Goal: Task Accomplishment & Management: Use online tool/utility

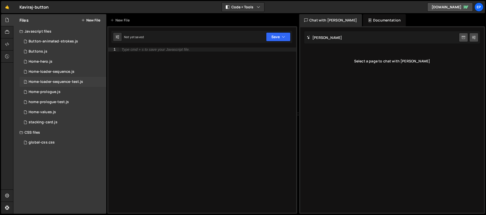
click at [66, 83] on div "Home-loader-sequence-test.js" at bounding box center [56, 82] width 54 height 5
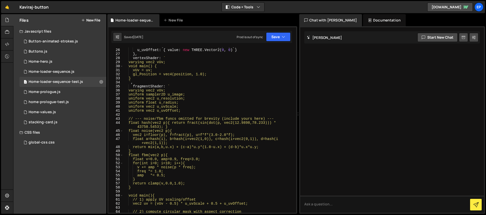
scroll to position [101, 0]
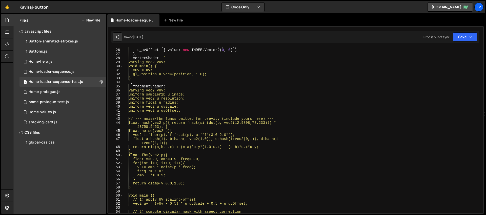
drag, startPoint x: 486, startPoint y: 55, endPoint x: 471, endPoint y: 127, distance: 73.2
click at [472, 127] on div "Files New File Javascript files 1 Button-animated-strokes.js 0 1 Buttons.js 0 2…" at bounding box center [249, 114] width 473 height 200
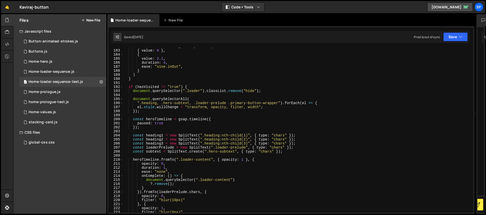
scroll to position [675, 0]
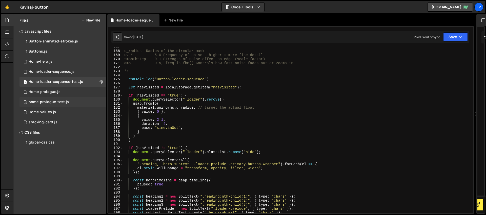
click at [55, 100] on div "home-prologue-test.js" at bounding box center [49, 102] width 40 height 5
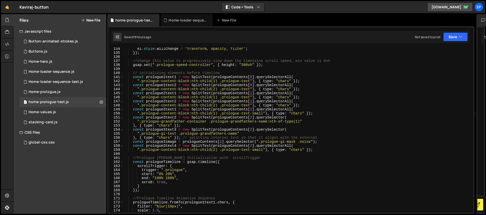
scroll to position [501, 0]
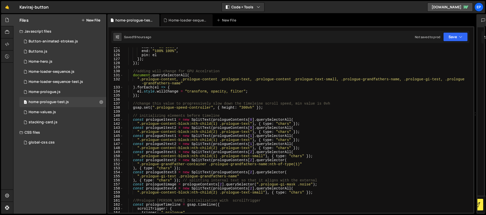
click at [231, 120] on div "start : "0% 100%" , end : "100% 100%" , pin : el }) ; }) ; //adding will-change…" at bounding box center [297, 132] width 348 height 174
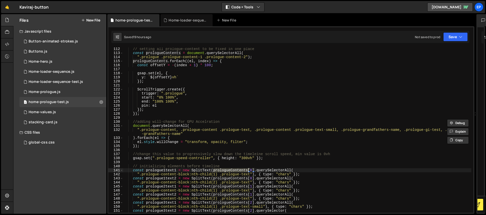
scroll to position [443, 0]
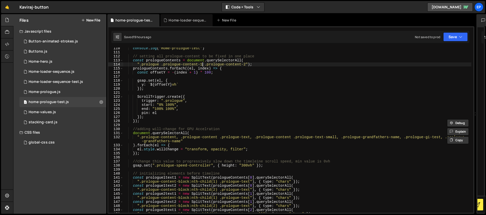
drag, startPoint x: 202, startPoint y: 67, endPoint x: 256, endPoint y: 59, distance: 54.7
click at [202, 67] on div "console . log ( "Home-prologue-test" ) // setting all prologue-content to be fi…" at bounding box center [297, 133] width 348 height 174
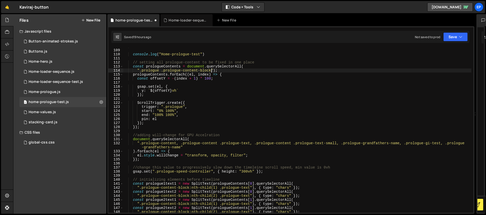
scroll to position [437, 0]
type textarea "".prologue .prologue-content-block");"
click at [453, 38] on button "Save" at bounding box center [455, 36] width 25 height 9
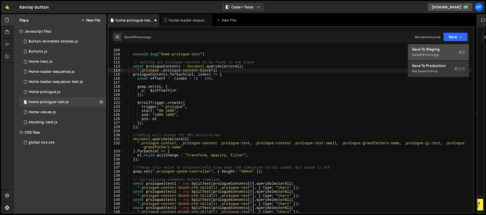
click at [439, 46] on button "Save to Staging S Saved 19 hours ago" at bounding box center [438, 52] width 61 height 16
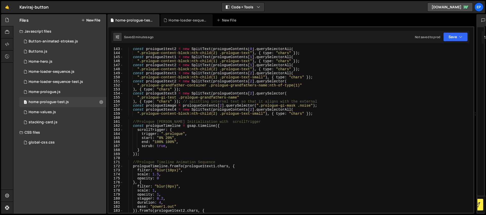
scroll to position [560, 0]
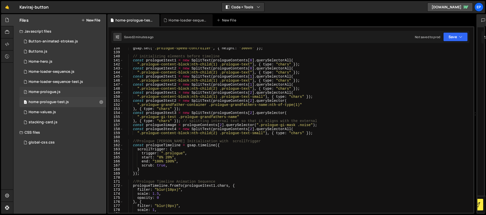
click at [53, 91] on div "Home-prologue.js" at bounding box center [45, 92] width 32 height 5
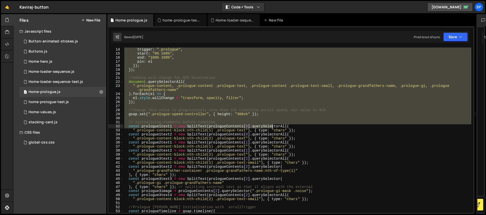
scroll to position [98, 0]
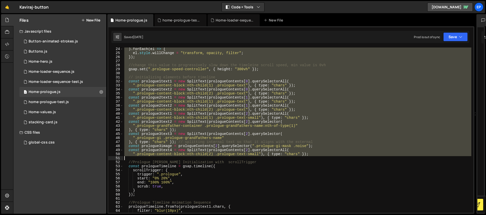
drag, startPoint x: 128, startPoint y: 62, endPoint x: 348, endPoint y: 159, distance: 241.0
click at [348, 159] on div ") . forEach ( el => { el . style . willChange = "transform, opacity, filter" ; …" at bounding box center [297, 134] width 348 height 174
type textarea "".prologue-content-block:nth-child(2) .prologue-text-small"), { type: "chars" }…"
click at [64, 101] on div "home-prologue-test.js" at bounding box center [49, 102] width 40 height 5
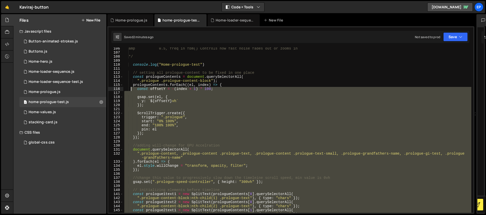
scroll to position [424, 0]
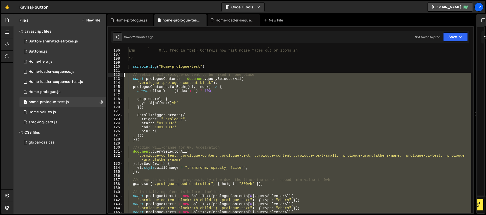
drag, startPoint x: 145, startPoint y: 136, endPoint x: 116, endPoint y: 74, distance: 68.1
click at [116, 74] on div "105 106 107 108 109 110 111 112 113 114 115 116 117 118 119 120 121 122 123 124…" at bounding box center [290, 131] width 365 height 166
type textarea "// setting all prologue-content to be fixed in one place const prologueContents…"
paste textarea
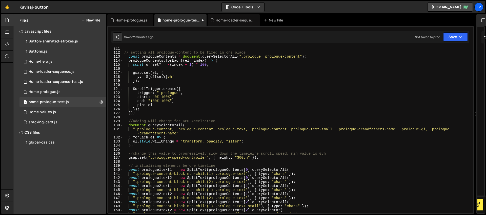
scroll to position [511, 0]
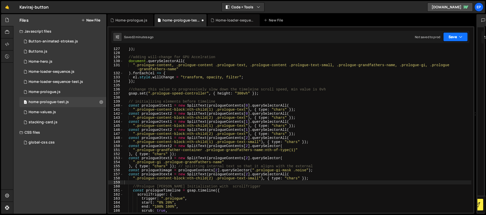
click at [455, 39] on button "Save" at bounding box center [455, 36] width 25 height 9
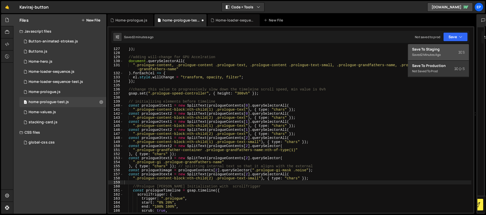
click at [440, 51] on div "Save to Staging S" at bounding box center [438, 49] width 53 height 5
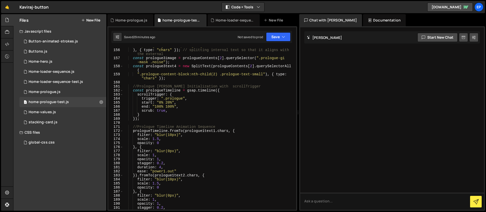
scroll to position [638, 0]
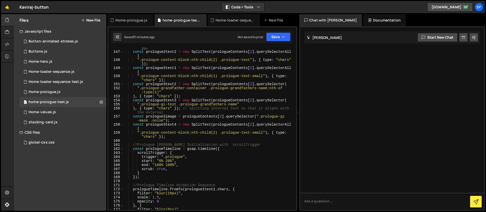
type textarea "//Prologue [PERSON_NAME] Initialization with scrollTrigger"
click at [228, 146] on div "".prologue-content-block:nth-child(1) .prologue-text" ) , { type : "chars" }) ;…" at bounding box center [208, 129] width 171 height 175
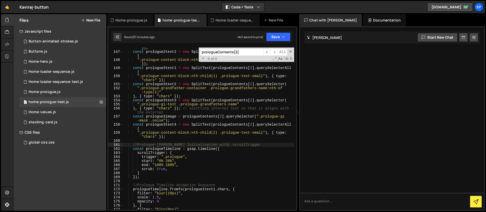
scroll to position [1122, 0]
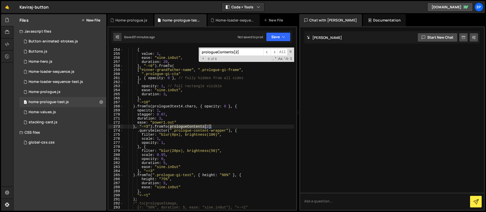
type input "prologueContents[2]"
click at [211, 140] on div "{ value : 0 } , { value : 1 , ease : "sine.inOut" , duration : 20 , } , "-=6" )…" at bounding box center [208, 129] width 171 height 171
click at [188, 127] on div "{ value : 0 } , { value : 1 , ease : "sine.inOut" , duration : 20 , } , "-=6" )…" at bounding box center [208, 129] width 171 height 171
type textarea "}, "-=3").fromTo(prologueContents[2]"
click at [188, 127] on div "{ value : 0 } , { value : 1 , ease : "sine.inOut" , duration : 20 , } , "-=6" )…" at bounding box center [208, 129] width 171 height 171
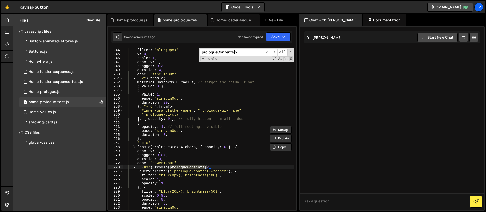
scroll to position [1112, 0]
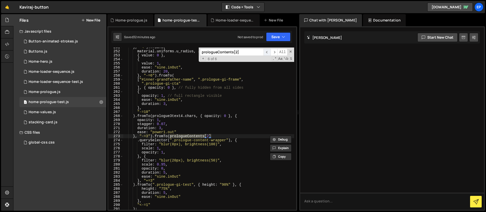
click at [269, 51] on span "​" at bounding box center [267, 52] width 7 height 7
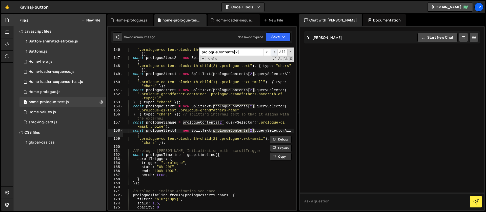
click at [274, 52] on span "​" at bounding box center [274, 52] width 7 height 7
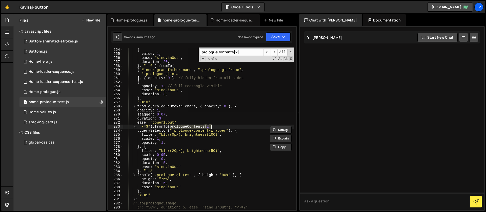
click at [189, 128] on div "{ value : 0 } , { value : 1 , ease : "sine.inOut" , duration : 20 , } , "-=6" )…" at bounding box center [208, 129] width 171 height 163
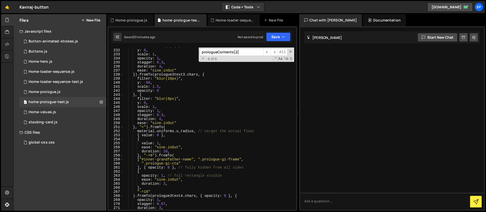
scroll to position [977, 0]
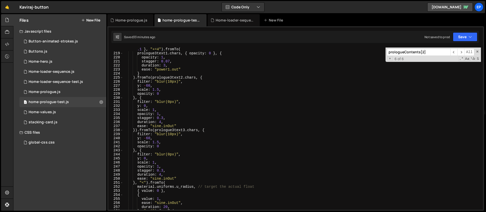
drag, startPoint x: 298, startPoint y: 89, endPoint x: 486, endPoint y: 88, distance: 187.9
click at [486, 88] on div at bounding box center [485, 112] width 2 height 197
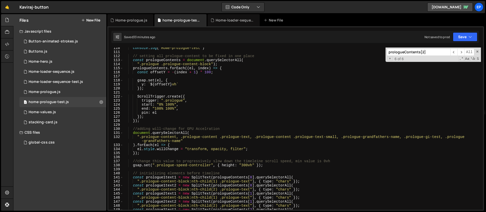
scroll to position [423, 0]
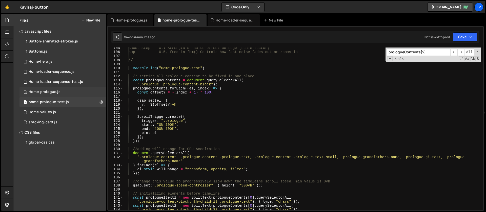
click at [65, 93] on div "1 Home-prologue.js 0" at bounding box center [62, 92] width 87 height 10
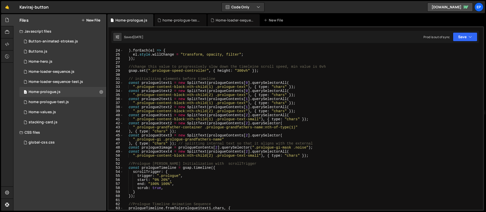
scroll to position [120, 0]
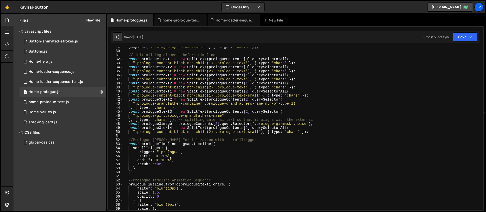
type textarea "end: "100% 100%","
click at [284, 159] on div "gsap . set ( ".prologue-speed-controller" , { height : "300vh" }) ; // initiali…" at bounding box center [302, 130] width 358 height 171
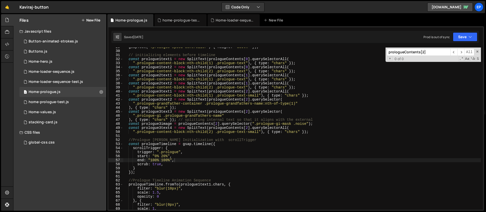
scroll to position [551, 0]
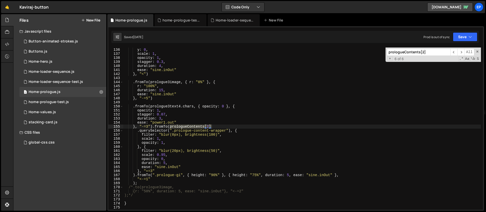
type input "prologueContents[2]"
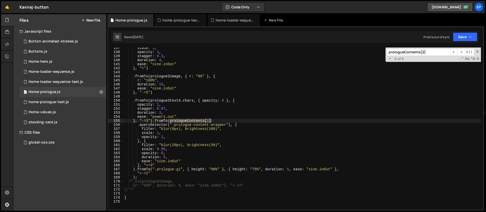
scroll to position [562, 0]
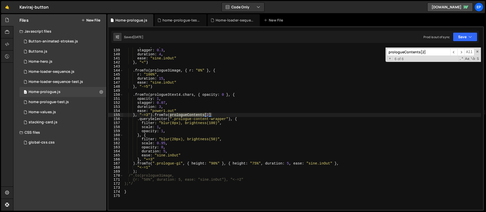
type textarea "}, "-=3").fromTo(prologueContents[2]"
click at [190, 115] on div "opacity : 1 , stagger : 0.3 , duration : 4 , ease : "sine.inOut" } , "<" ) . fr…" at bounding box center [302, 129] width 358 height 163
click at [190, 115] on div "opacity : 1 , stagger : 0.3 , duration : 4 , ease : "sine.inOut" } , "<" ) . fr…" at bounding box center [302, 129] width 358 height 171
click at [69, 103] on div "1 home-prologue-test.js 0" at bounding box center [62, 102] width 87 height 10
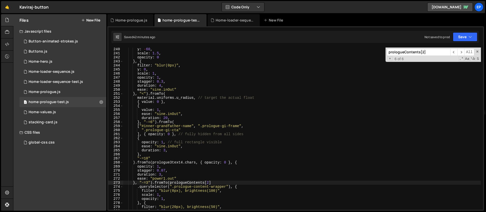
scroll to position [993, 0]
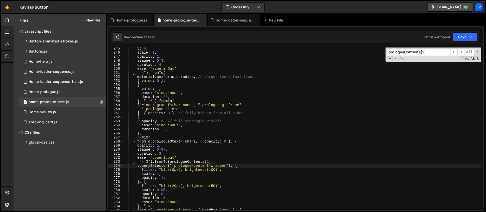
drag, startPoint x: 192, startPoint y: 166, endPoint x: 196, endPoint y: 163, distance: 5.6
click at [192, 166] on div "y : 0 , scale : 1 , opacity : 1 , stagger : 0.3 , duration : 4 , ease : "sine.i…" at bounding box center [302, 132] width 358 height 171
paste textarea "end-"
click at [257, 168] on div "y : 0 , scale : 1 , opacity : 1 , stagger : 0.3 , duration : 4 , ease : "sine.i…" at bounding box center [302, 132] width 358 height 171
click at [458, 37] on button "Save" at bounding box center [465, 36] width 25 height 9
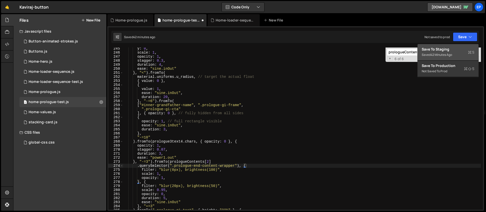
click at [451, 53] on div "42 minutes ago" at bounding box center [442, 55] width 22 height 4
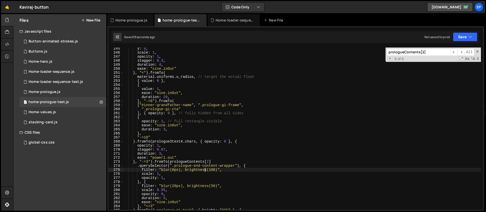
click at [204, 169] on div "y : 0 , scale : 1 , opacity : 1 , stagger : 0.3 , duration : 4 , ease : "sine.i…" at bounding box center [302, 132] width 358 height 171
drag, startPoint x: 471, startPoint y: 34, endPoint x: 464, endPoint y: 42, distance: 10.6
click at [471, 35] on icon "button" at bounding box center [471, 36] width 4 height 5
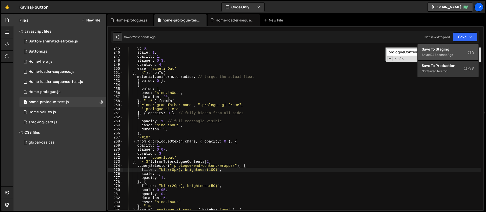
click at [460, 46] on button "Save to Staging S Saved 22 seconds ago" at bounding box center [448, 52] width 61 height 16
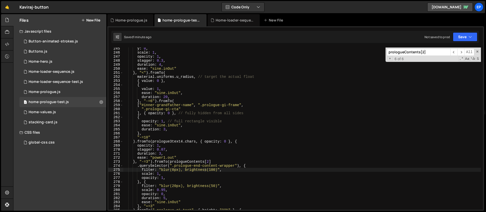
click at [202, 167] on div "y : 0 , scale : 1 , opacity : 1 , stagger : 0.3 , duration : 4 , ease : "sine.i…" at bounding box center [302, 132] width 358 height 171
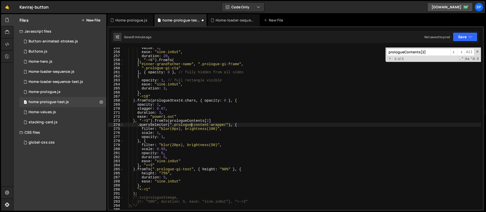
scroll to position [1035, 0]
click at [464, 36] on button "Save" at bounding box center [465, 36] width 25 height 9
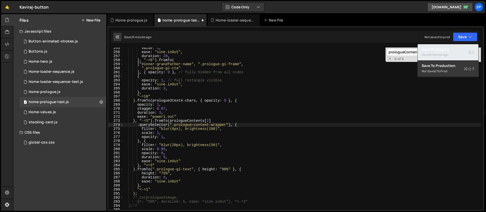
drag, startPoint x: 451, startPoint y: 49, endPoint x: 416, endPoint y: 45, distance: 35.2
click at [451, 48] on div "Save to Staging S" at bounding box center [448, 49] width 53 height 5
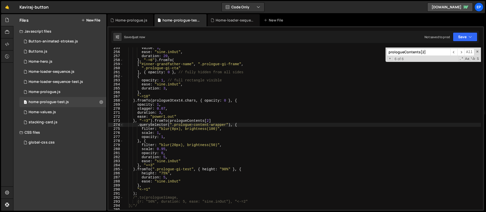
click at [257, 121] on div "value : 1 , ease : "sine.inOut" , duration : 20 , } , "-=6" ) . fromTo ( [ "#in…" at bounding box center [302, 131] width 358 height 171
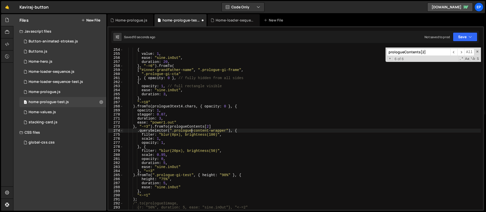
scroll to position [1029, 0]
click at [257, 121] on div "{ value : 0 } , { value : 1 , ease : "sine.inOut" , duration : 20 , } , "-=6" )…" at bounding box center [302, 129] width 358 height 171
type textarea "duration: 3,"
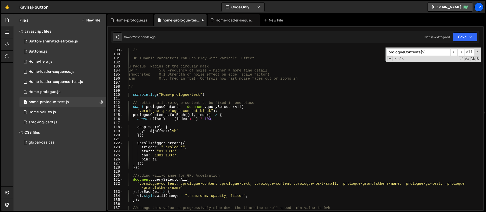
scroll to position [396, 0]
click at [50, 88] on div "1 Home-prologue.js 0" at bounding box center [62, 92] width 87 height 10
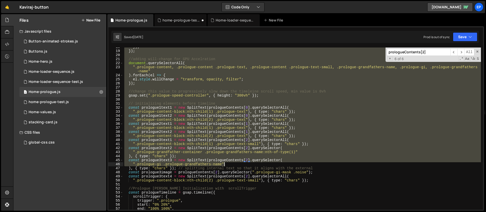
scroll to position [71, 0]
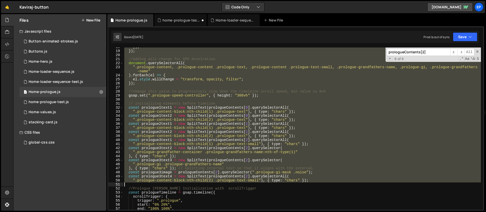
drag, startPoint x: 129, startPoint y: 63, endPoint x: 293, endPoint y: 185, distance: 204.3
click at [293, 185] on div "}) ; }) ; //adding will-change for GPU Accelration document . querySelectorAll …" at bounding box center [302, 130] width 358 height 171
type textarea "".prologue-content-block:nth-child(2) .prologue-text-small"), { type: "chars" }…"
click at [72, 103] on div "1 home-prologue-test.js 0" at bounding box center [62, 102] width 87 height 10
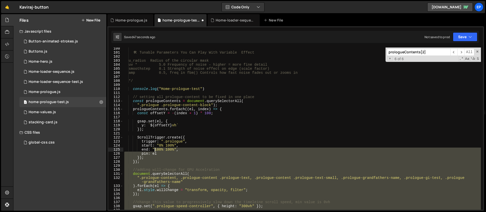
scroll to position [404, 0]
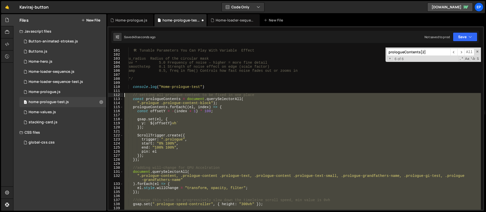
drag, startPoint x: 151, startPoint y: 191, endPoint x: 123, endPoint y: 97, distance: 98.1
click at [123, 97] on div "🛠 ️ Tunable Parameters You Can Play With Variable Effect u_radius Radius of the…" at bounding box center [302, 130] width 358 height 171
type textarea "// setting all prologue-content to be fixed in one place const prologueContents…"
paste textarea
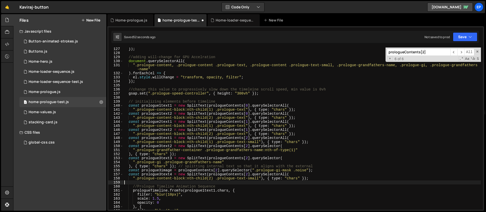
scroll to position [553, 0]
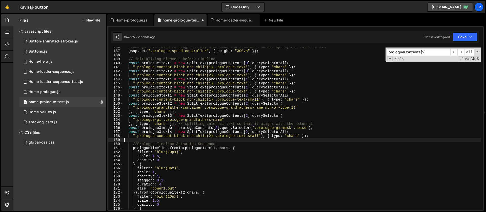
click at [199, 162] on div "//change this value to progressively slow down the timeleine scroll speed, min …" at bounding box center [302, 130] width 358 height 171
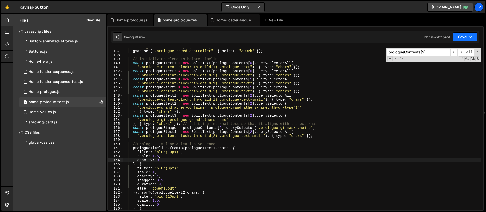
drag, startPoint x: 466, startPoint y: 36, endPoint x: 454, endPoint y: 49, distance: 16.8
click at [466, 36] on button "Save" at bounding box center [465, 36] width 25 height 9
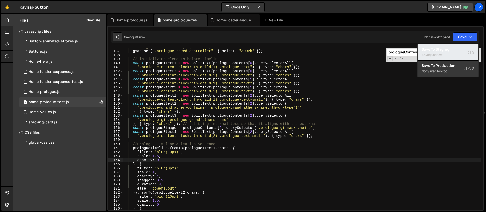
click at [452, 52] on div "Saved just now" at bounding box center [448, 55] width 53 height 6
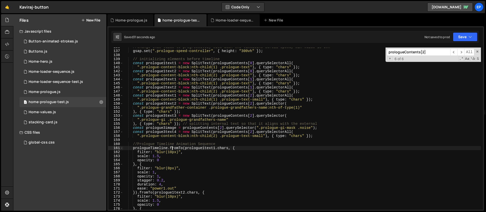
click at [172, 147] on div "//change this value to progressively slow down the timeleine scroll speed, min …" at bounding box center [302, 130] width 358 height 171
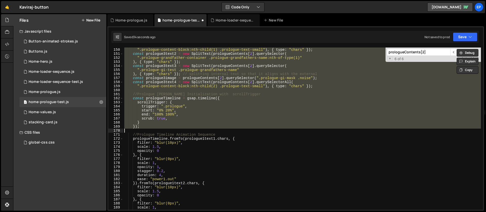
scroll to position [607, 0]
click at [145, 95] on div "const prologue3text1 = new SplitText ( prologueContents [ 2 ] . querySelectorAl…" at bounding box center [302, 129] width 358 height 163
type textarea "//Prologue [PERSON_NAME] Initialization with scrollTrigger"
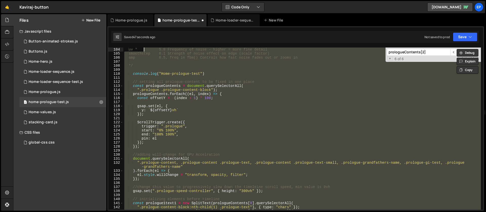
scroll to position [417, 0]
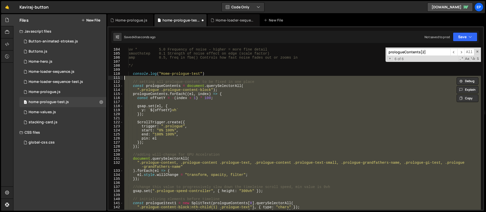
type textarea "// setting all prologue-content to be fixed in one place const prologueContents…"
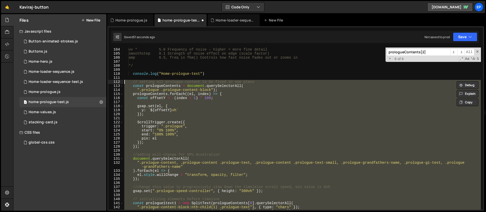
paste textarea
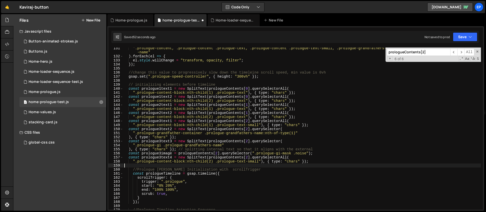
scroll to position [528, 0]
click at [463, 38] on button "Save" at bounding box center [465, 36] width 25 height 9
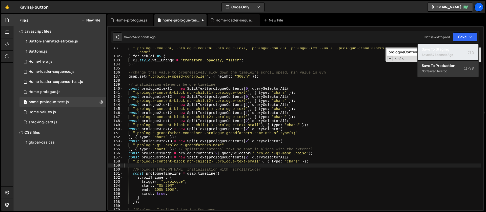
click at [454, 50] on div "Save to Staging S" at bounding box center [448, 49] width 53 height 5
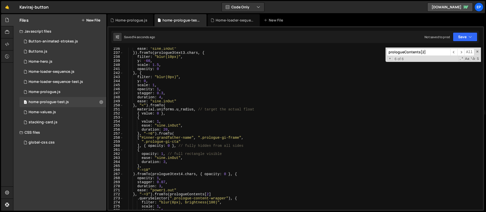
scroll to position [999, 0]
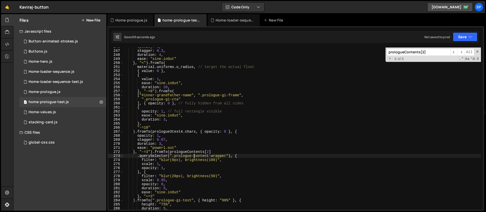
drag, startPoint x: 194, startPoint y: 155, endPoint x: 201, endPoint y: 152, distance: 7.4
click at [194, 155] on div "opacity : 1 , stagger : 0.3 , duration : 4 , ease : "sine.inOut" } , "<" ) . fr…" at bounding box center [302, 130] width 358 height 171
type textarea ".querySelector(".prologue-end-content-wrapper"), {"
click at [464, 41] on button "Save" at bounding box center [465, 36] width 25 height 9
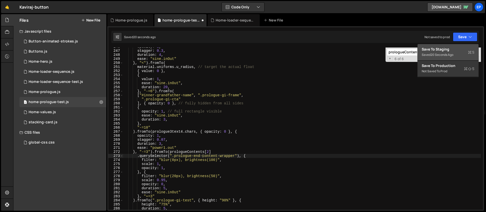
click at [445, 57] on div "Saved 20 seconds ago" at bounding box center [448, 55] width 53 height 6
